Goal: Information Seeking & Learning: Compare options

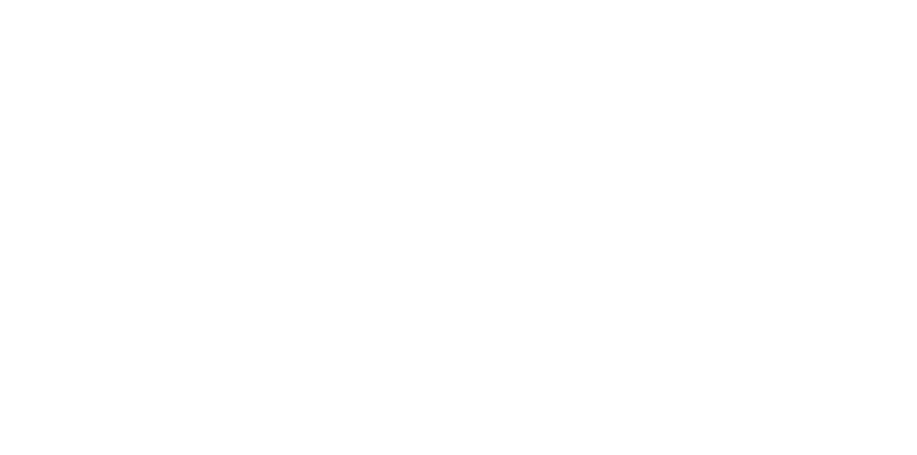
select select "******"
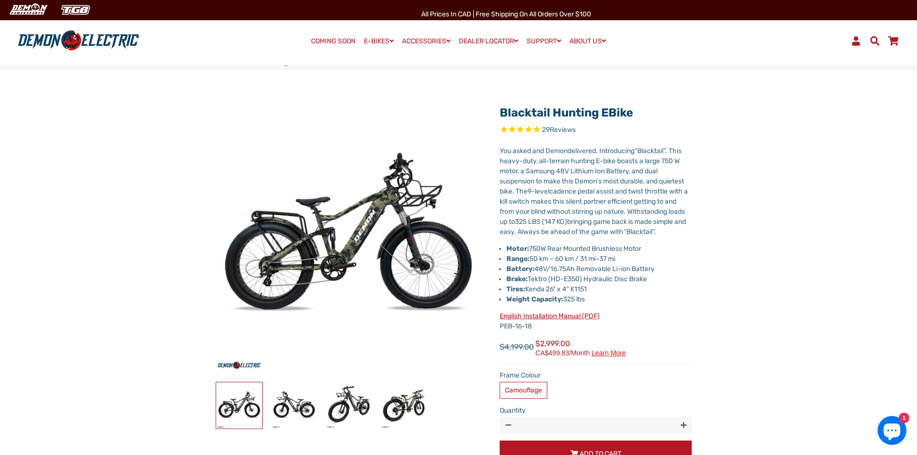
scroll to position [96, 0]
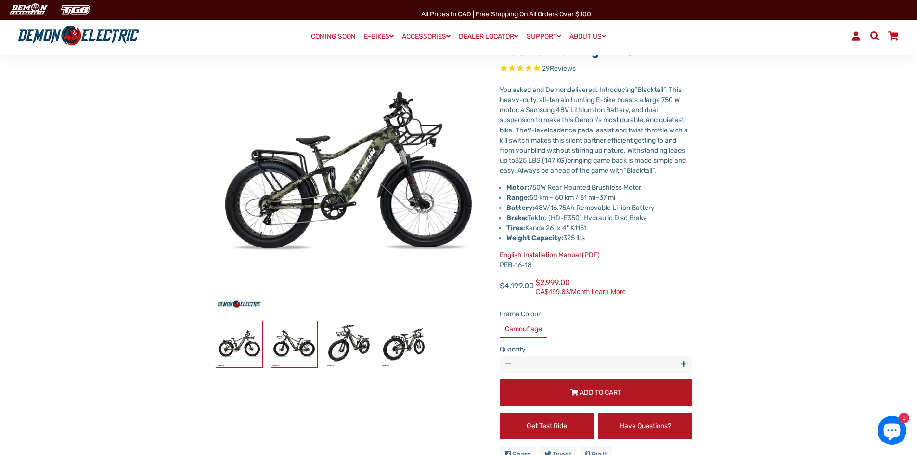
click at [286, 345] on img at bounding box center [294, 344] width 46 height 46
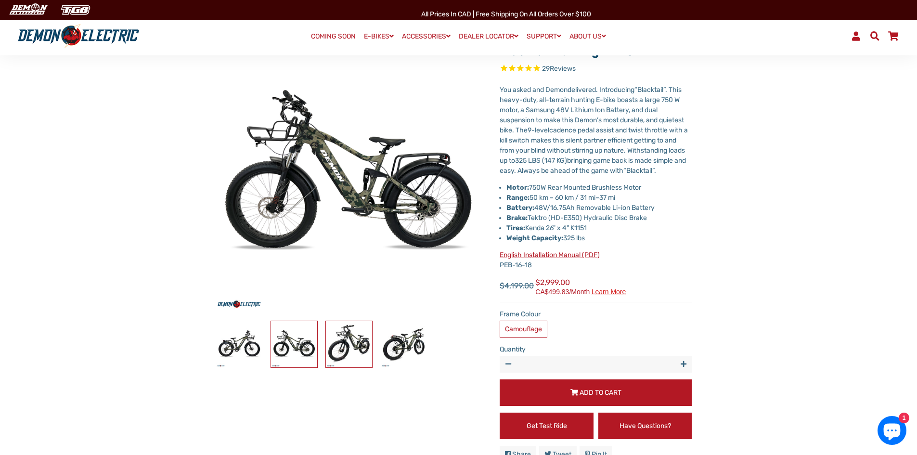
click at [359, 341] on img at bounding box center [349, 344] width 46 height 46
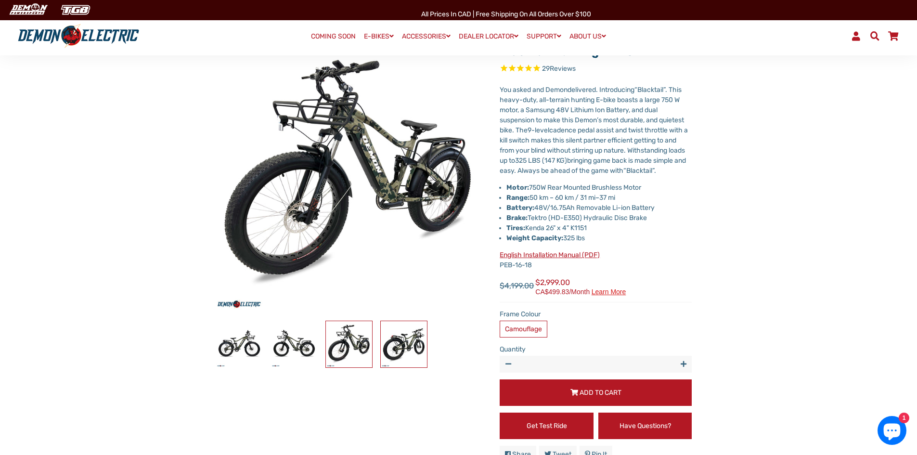
click at [413, 349] on img at bounding box center [404, 344] width 46 height 46
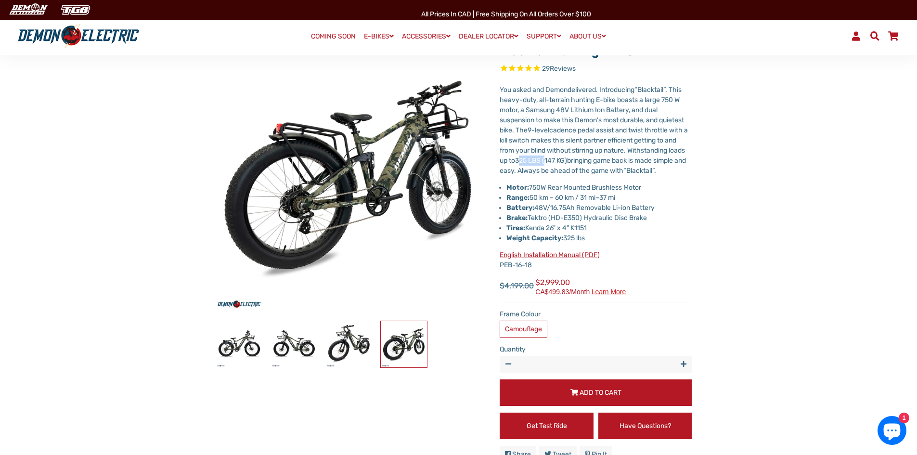
drag, startPoint x: 551, startPoint y: 161, endPoint x: 567, endPoint y: 160, distance: 15.4
click at [567, 160] on span "325 LBS (147 KG)" at bounding box center [541, 160] width 52 height 8
click at [669, 174] on p "You asked and Demon delivered. Introducing “ Blacktail ” . This heavy-duty, all…" at bounding box center [595, 130] width 192 height 91
drag, startPoint x: 532, startPoint y: 207, endPoint x: 569, endPoint y: 207, distance: 37.5
click at [569, 203] on li "Range: 50 km – 60 km / 31 mi – 37 mi" at bounding box center [598, 197] width 185 height 10
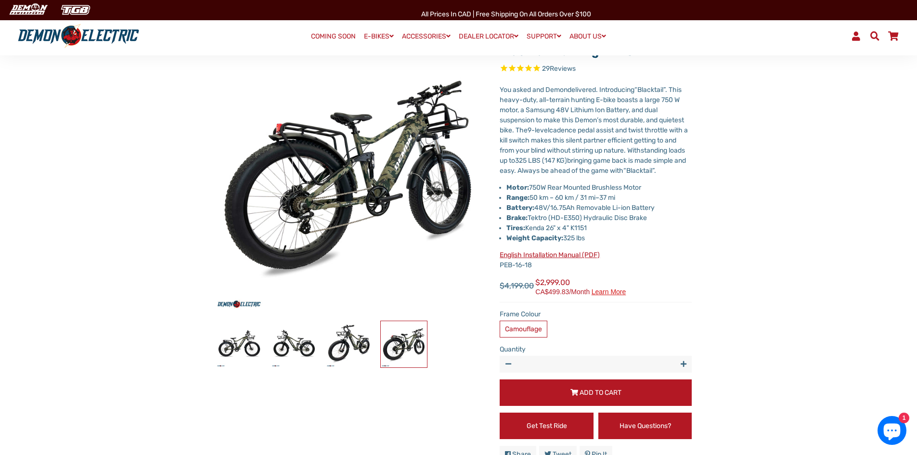
click at [573, 203] on li "Range: 50 km – 60 km / 31 mi – 37 mi" at bounding box center [598, 197] width 185 height 10
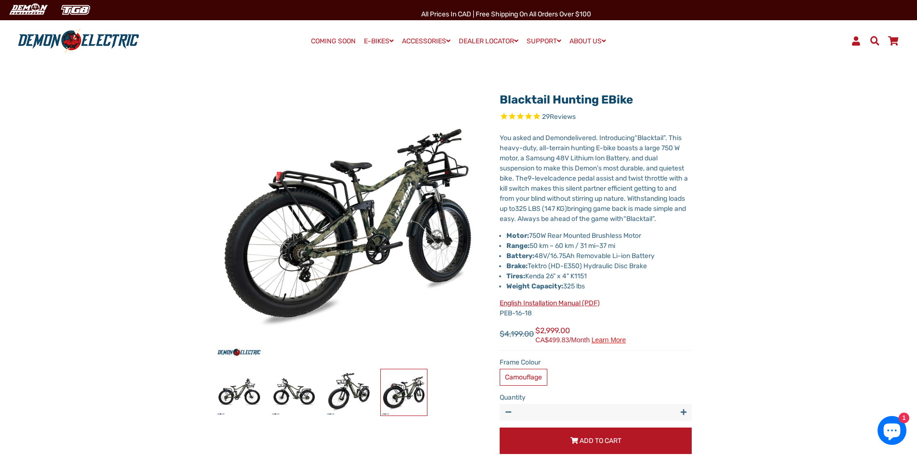
scroll to position [0, 0]
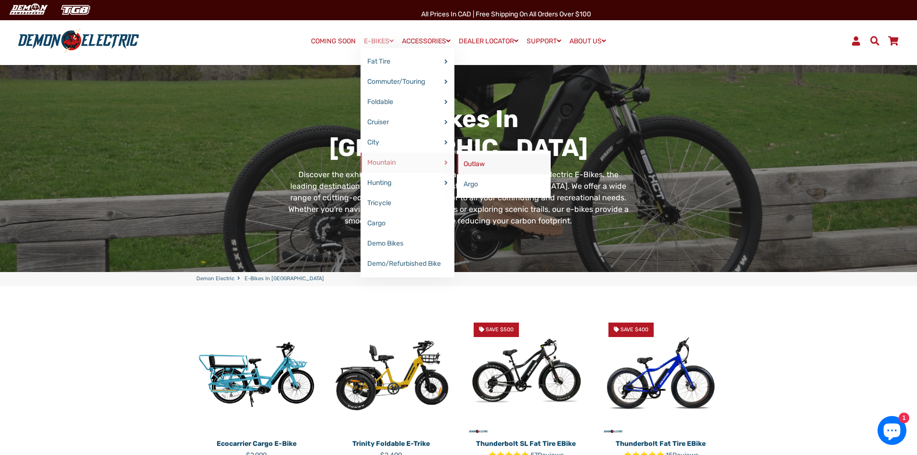
click at [472, 166] on link "Outlaw" at bounding box center [504, 164] width 94 height 20
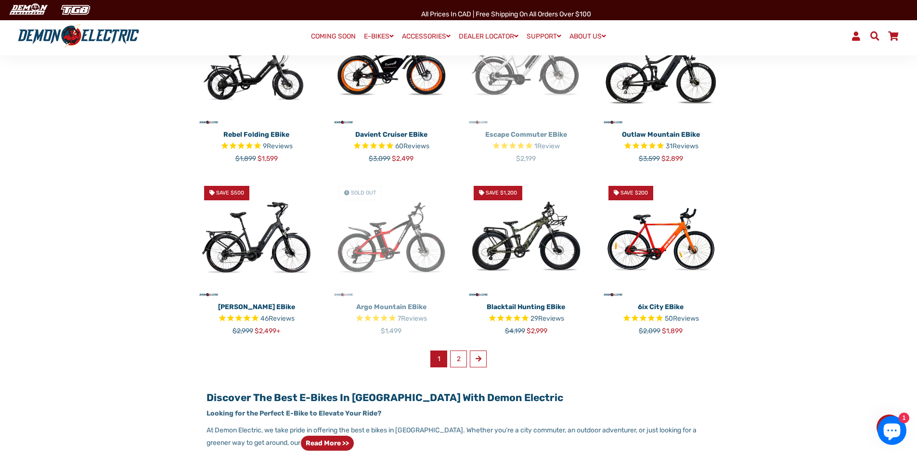
scroll to position [722, 0]
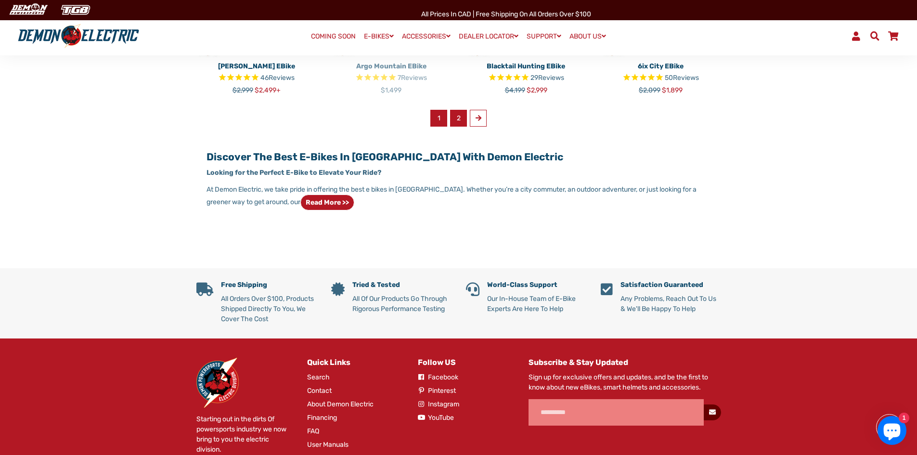
click at [456, 116] on link "2" at bounding box center [458, 118] width 17 height 17
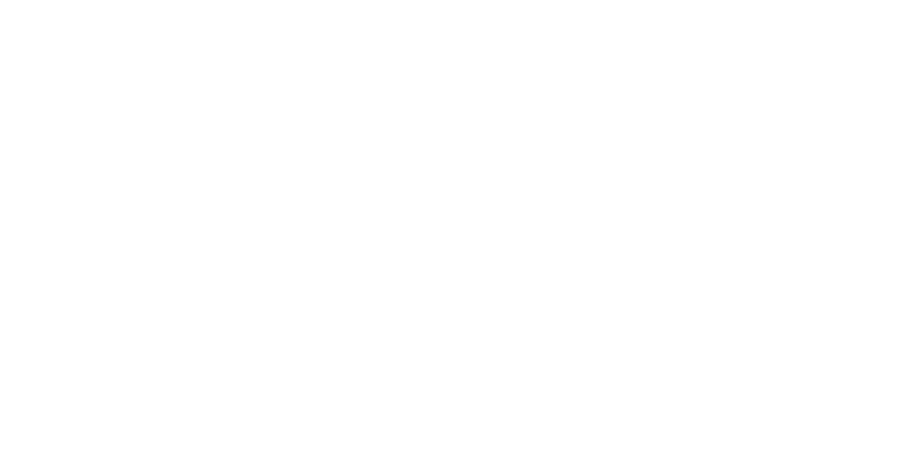
select select "******"
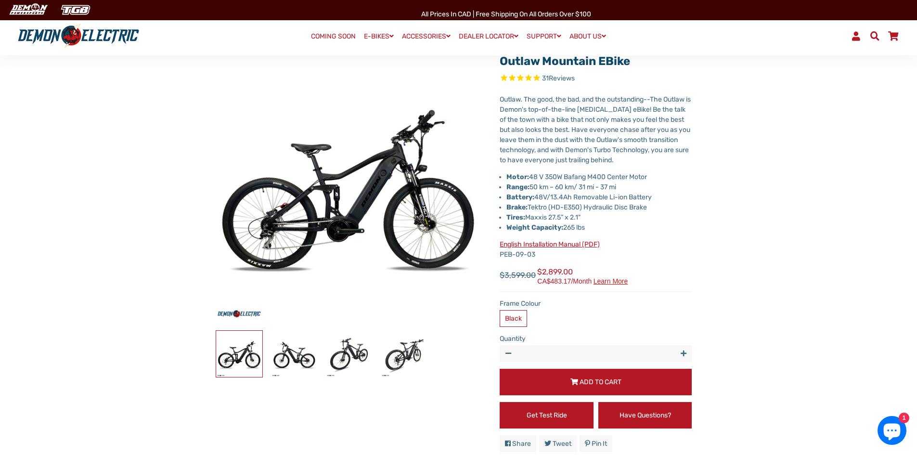
scroll to position [192, 0]
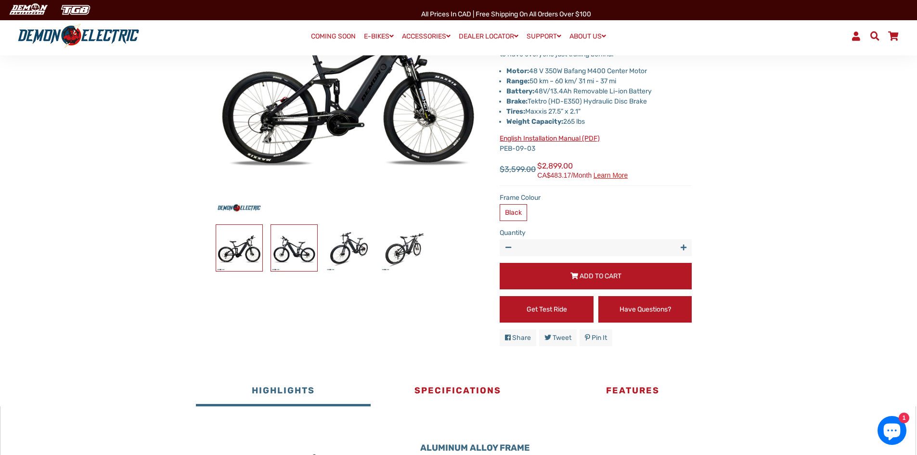
click at [283, 244] on img at bounding box center [294, 248] width 46 height 46
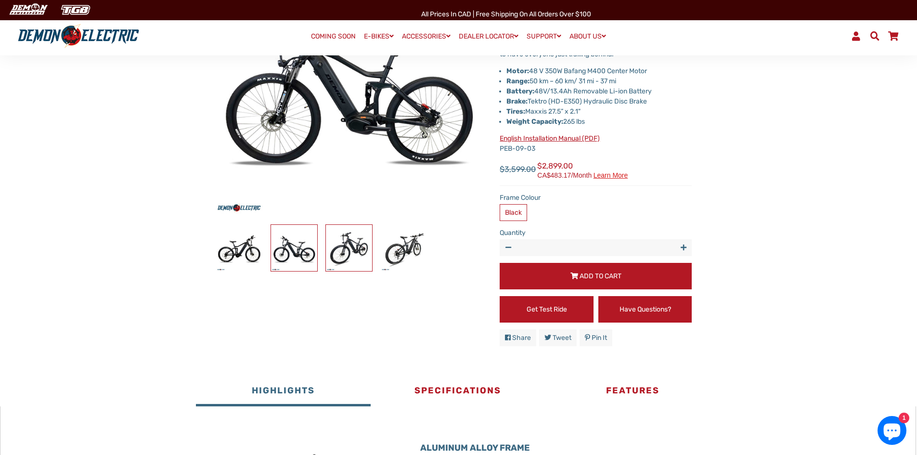
click at [359, 245] on img at bounding box center [349, 248] width 46 height 46
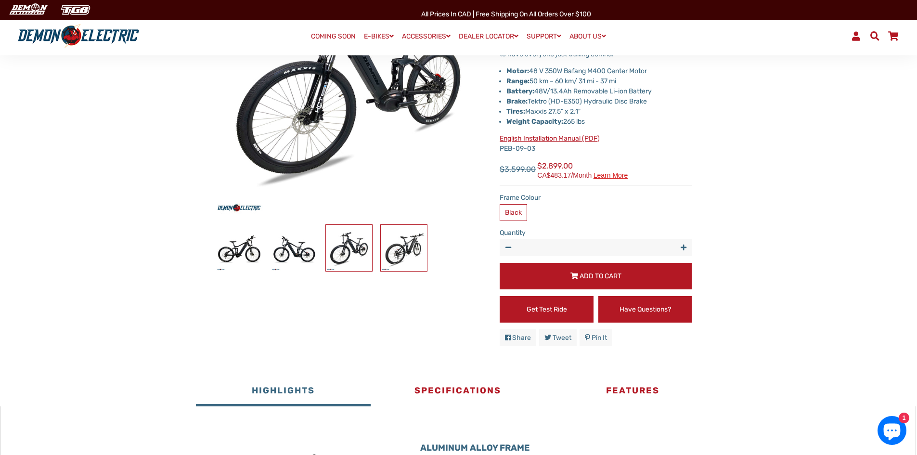
click at [402, 249] on img at bounding box center [404, 248] width 46 height 46
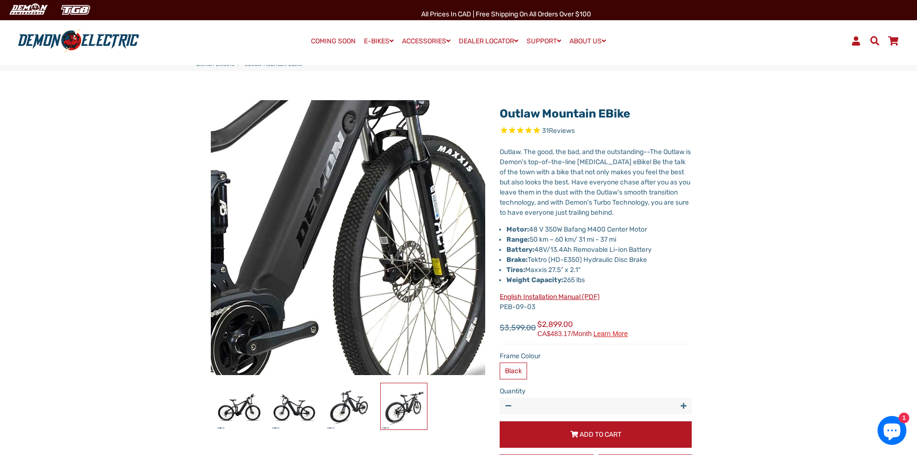
scroll to position [0, 0]
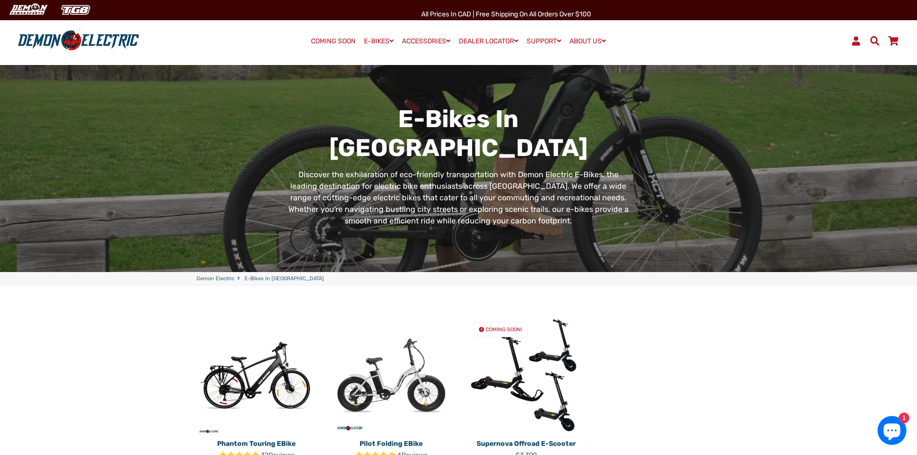
click at [319, 43] on link "COMING SOON" at bounding box center [332, 41] width 51 height 13
